Goal: Check status: Check status

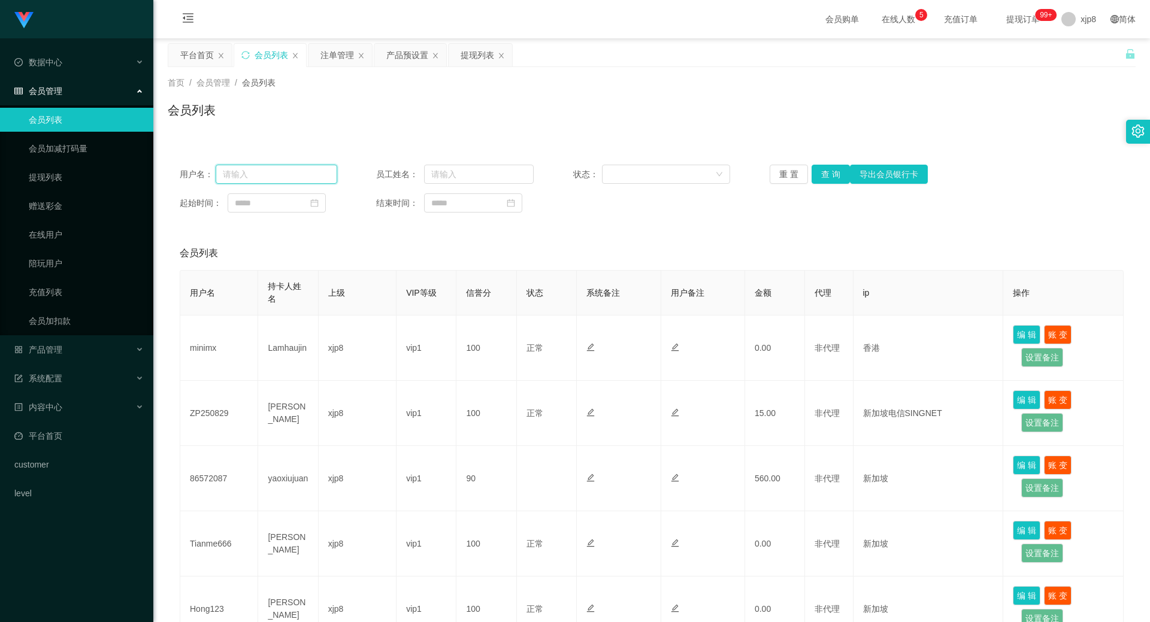
click at [303, 180] on input "text" at bounding box center [277, 174] width 122 height 19
paste input "86572087"
drag, startPoint x: 824, startPoint y: 174, endPoint x: 823, endPoint y: 189, distance: 15.6
click at [824, 174] on button "查 询" at bounding box center [831, 174] width 38 height 19
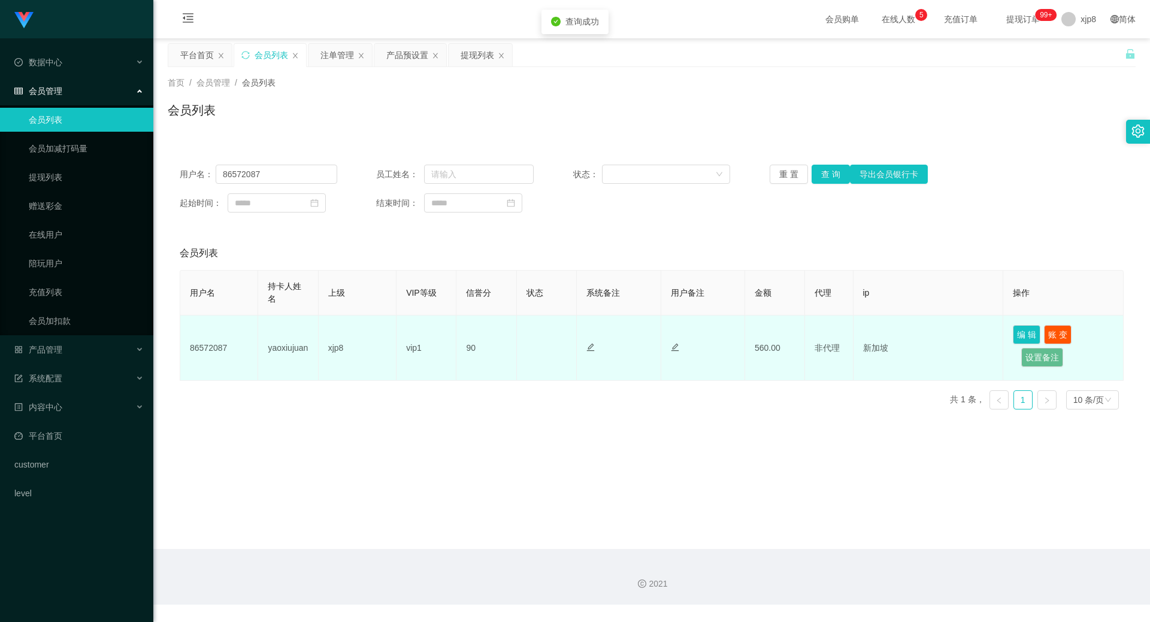
click at [216, 348] on td "86572087" at bounding box center [219, 348] width 78 height 65
click at [216, 347] on td "86572087" at bounding box center [219, 348] width 78 height 65
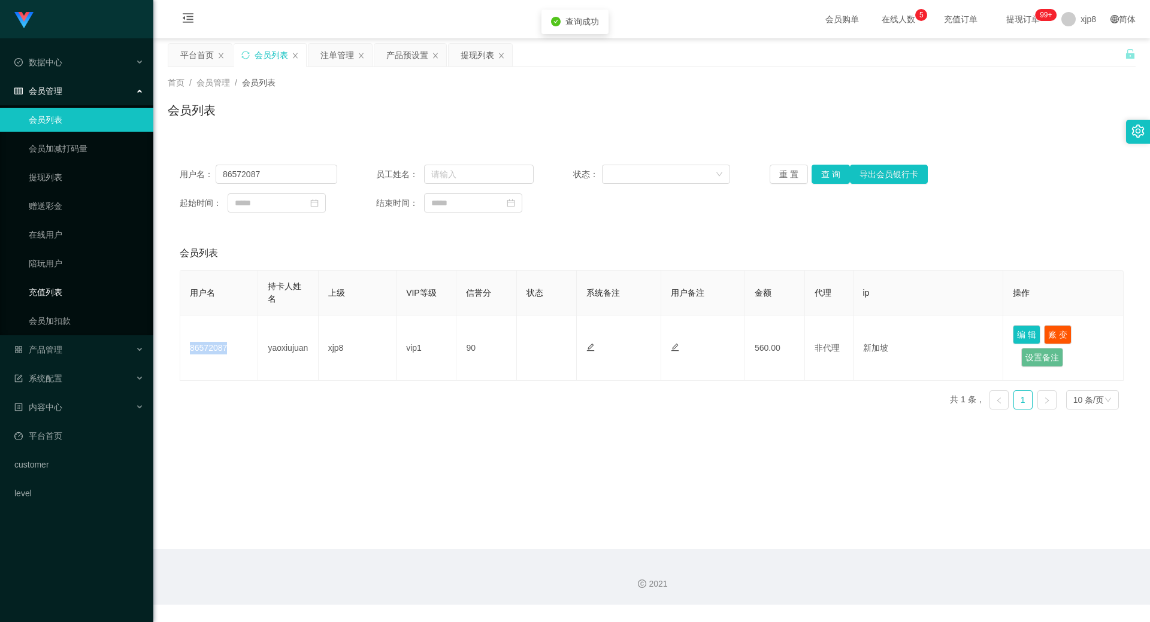
copy td "86572087"
click at [295, 182] on input "86572087" at bounding box center [277, 174] width 122 height 19
click at [297, 180] on input "86572087" at bounding box center [277, 174] width 122 height 19
type input "8"
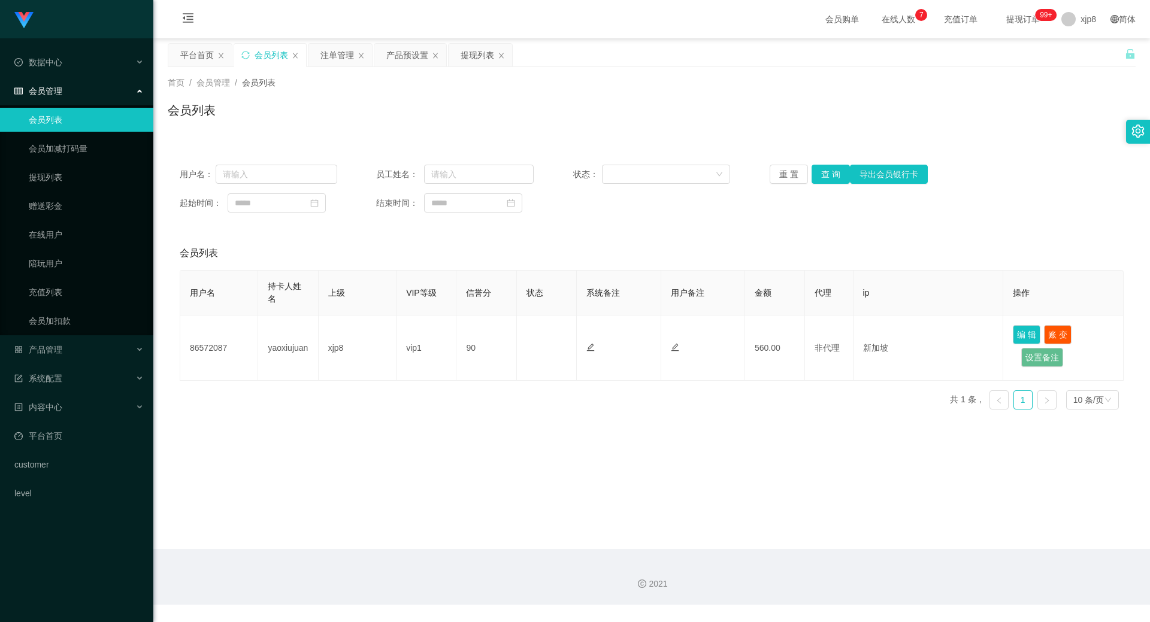
click at [834, 185] on div "用户名： 员工姓名： 状态： 重 置 查 询 导出会员银行卡 起始时间： 结束时间：" at bounding box center [652, 189] width 968 height 72
click at [833, 184] on div "用户名： 员工姓名： 状态： 重 置 查 询 导出会员银行卡 起始时间： 结束时间：" at bounding box center [652, 189] width 968 height 72
click at [831, 177] on button "查 询" at bounding box center [831, 174] width 38 height 19
click at [831, 177] on div "重 置 查 询 导出会员银行卡" at bounding box center [849, 174] width 158 height 19
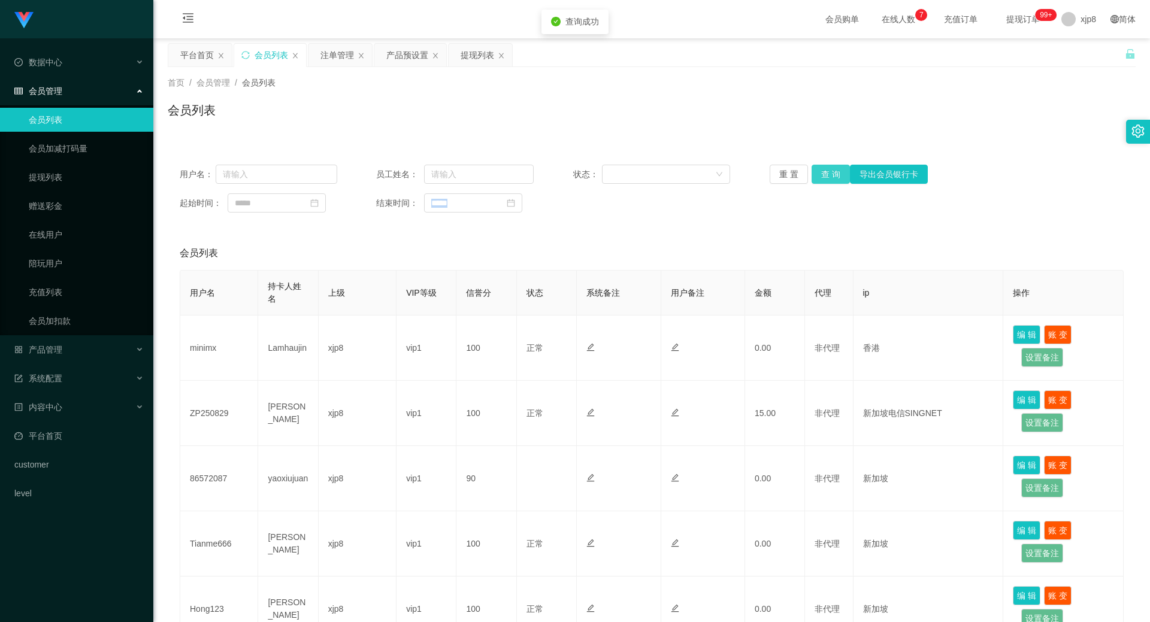
click at [831, 177] on button "查 询" at bounding box center [831, 174] width 38 height 19
